Goal: Information Seeking & Learning: Learn about a topic

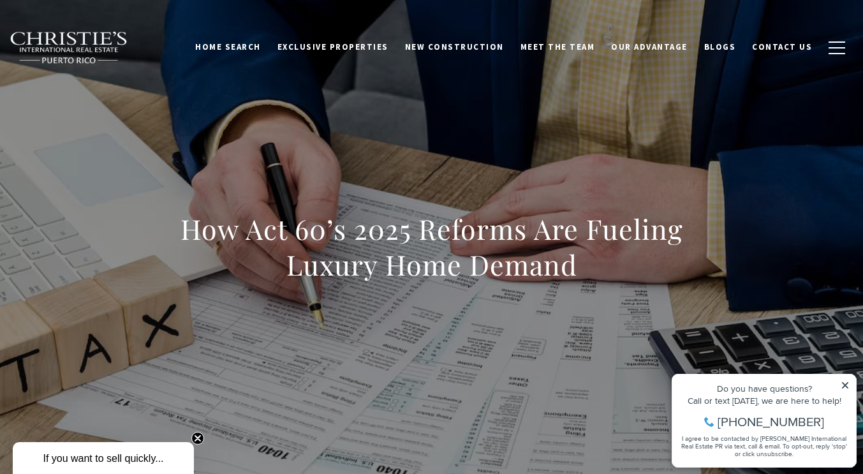
click at [848, 385] on icon at bounding box center [845, 385] width 9 height 9
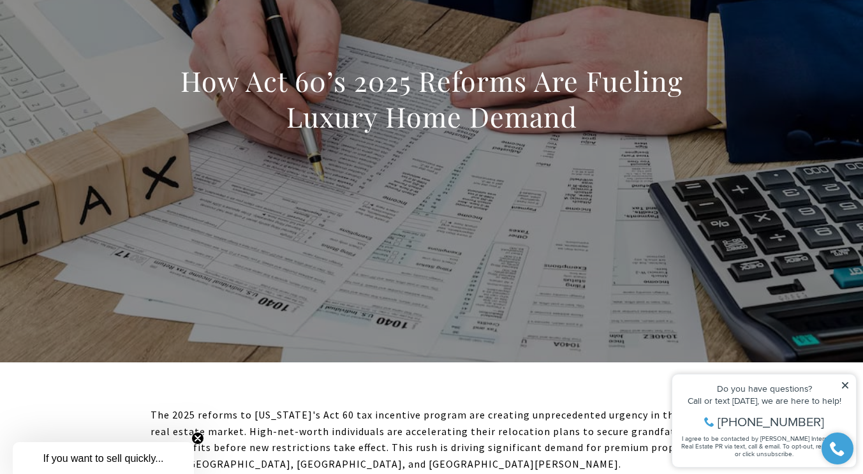
scroll to position [179, 0]
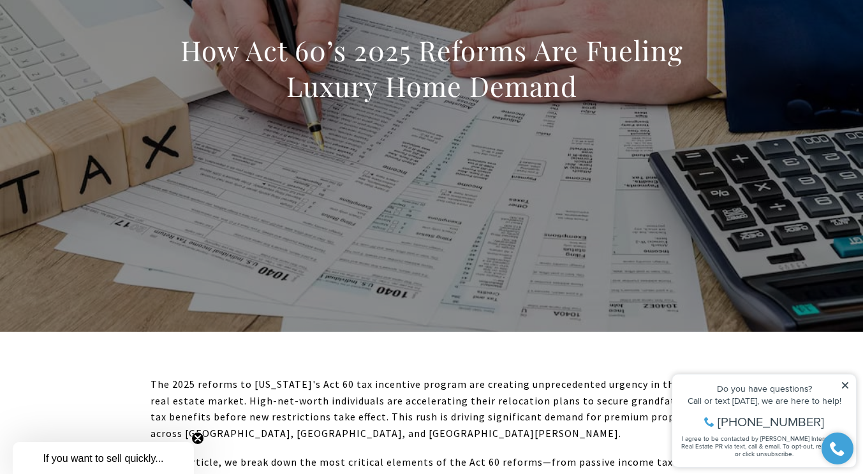
click at [846, 384] on icon at bounding box center [845, 385] width 6 height 6
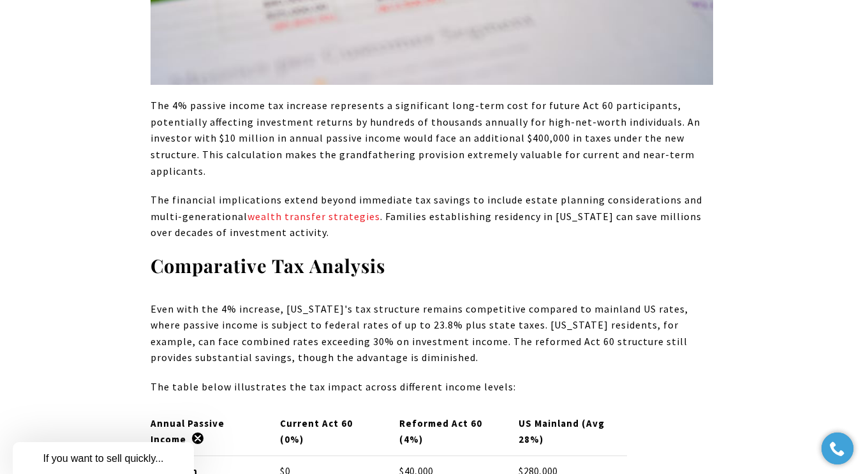
scroll to position [3193, 0]
click at [340, 209] on link "wealth transfer strategies" at bounding box center [314, 215] width 133 height 13
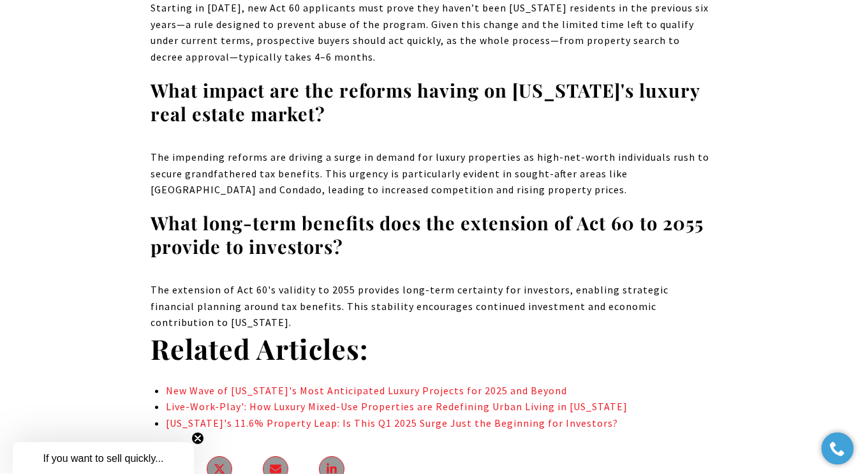
scroll to position [8014, 0]
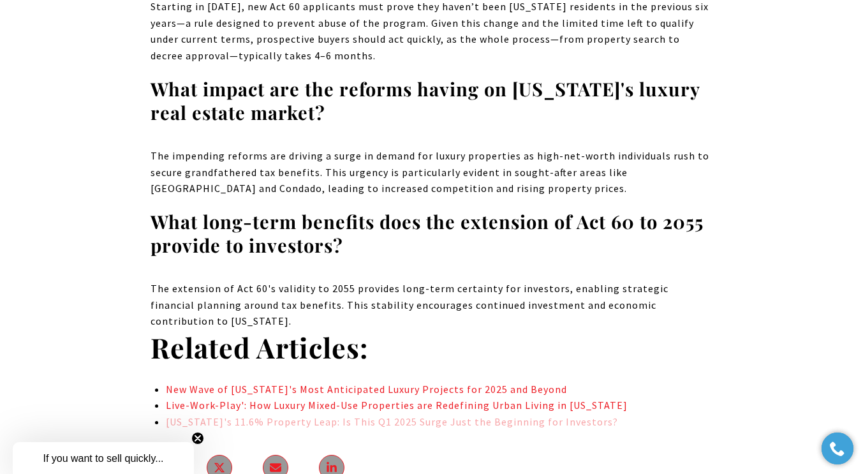
click at [509, 415] on link "[US_STATE]'s 11.6% Property Leap: Is This Q1 2025 Surge Just the Beginning for …" at bounding box center [392, 421] width 452 height 13
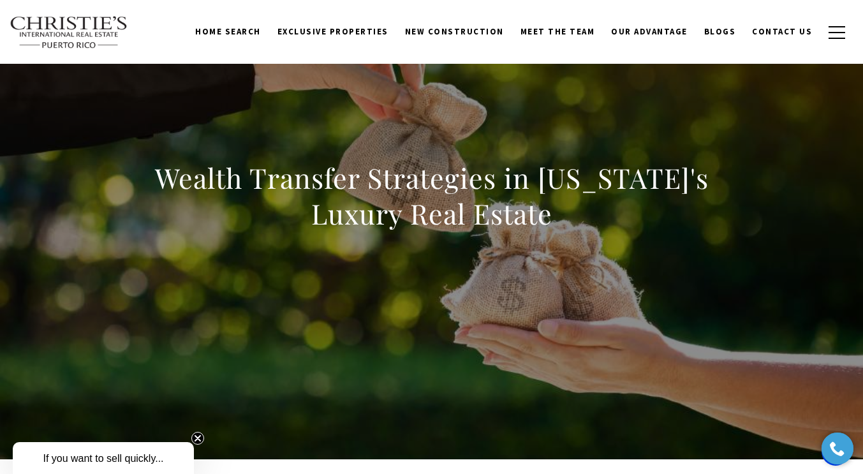
drag, startPoint x: 0, startPoint y: 0, endPoint x: 867, endPoint y: 464, distance: 983.1
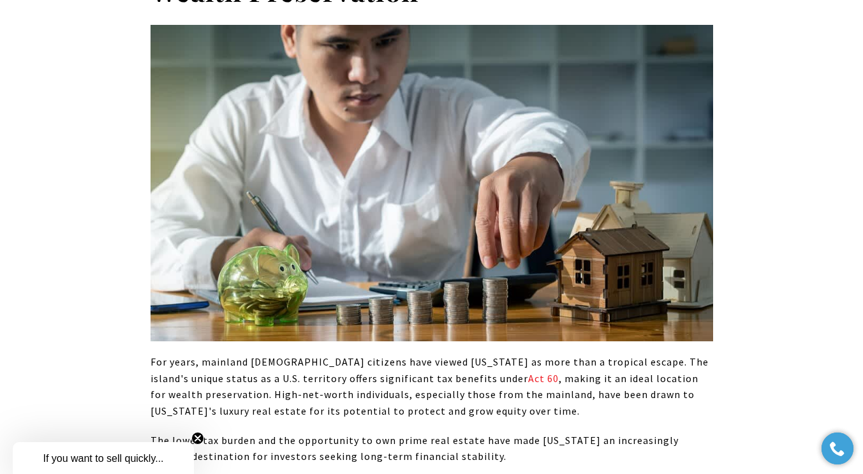
scroll to position [1026, 0]
click at [198, 439] on circle "Close teaser" at bounding box center [198, 439] width 12 height 12
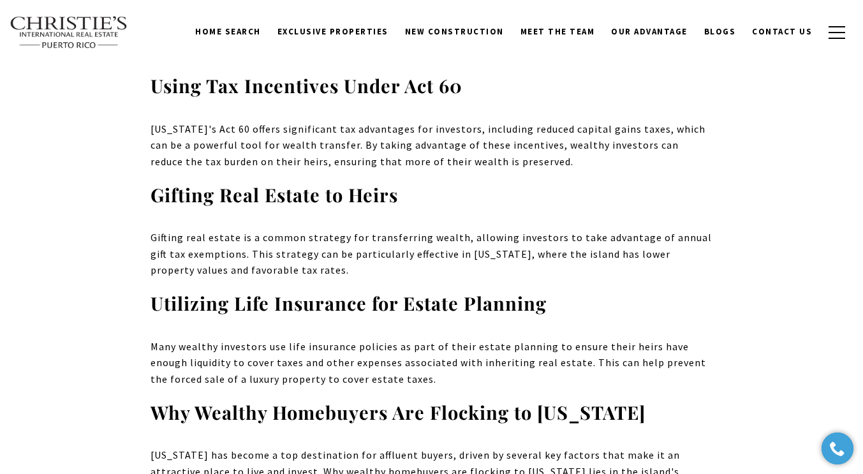
scroll to position [3622, 0]
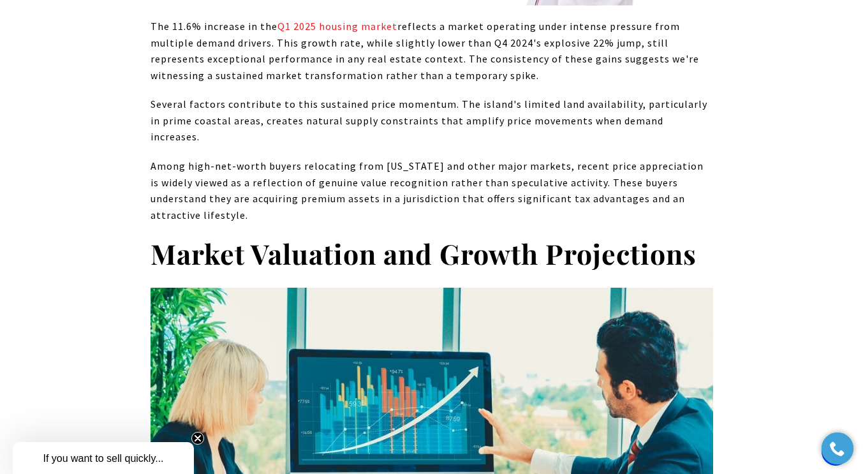
scroll to position [1659, 0]
